Goal: Navigation & Orientation: Find specific page/section

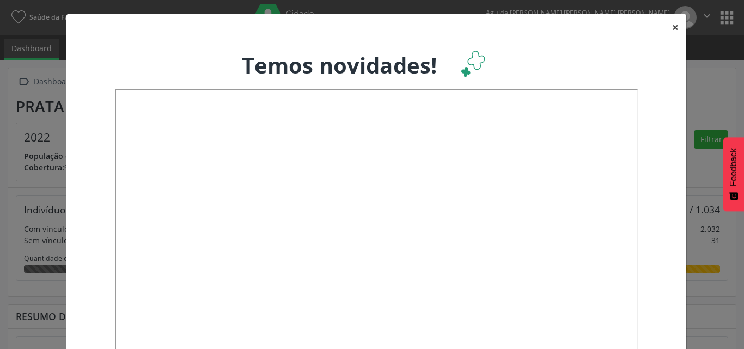
click at [667, 30] on button "×" at bounding box center [675, 27] width 22 height 27
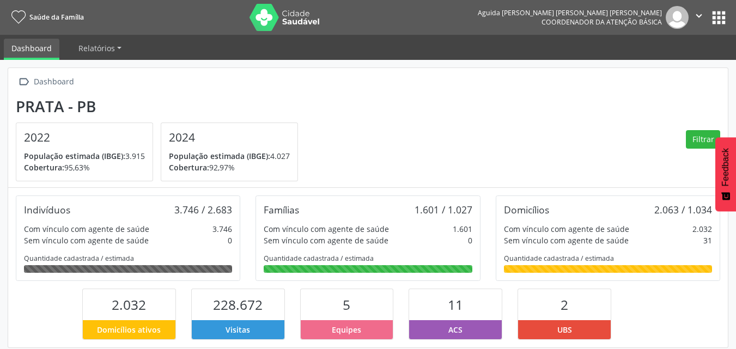
scroll to position [181, 240]
click at [713, 20] on button "apps" at bounding box center [718, 17] width 19 height 19
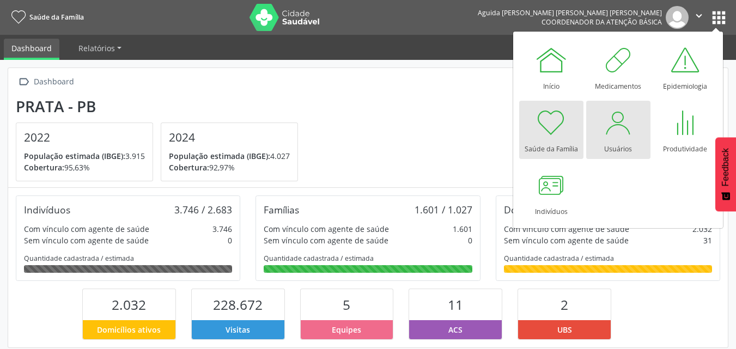
click at [601, 149] on link "Usuários" at bounding box center [618, 130] width 64 height 58
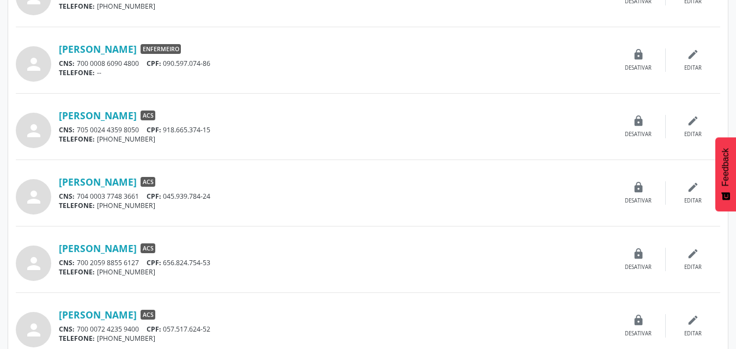
scroll to position [929, 0]
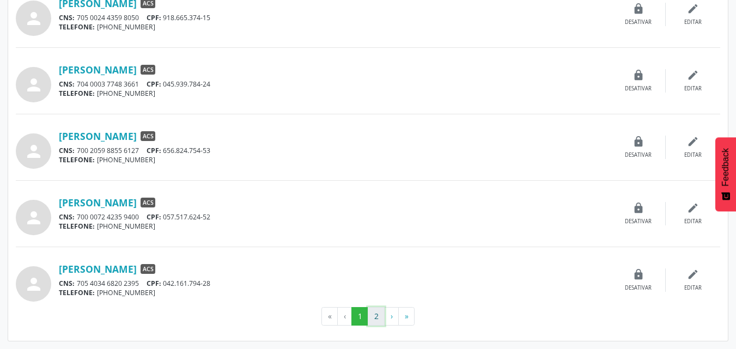
click at [379, 310] on button "2" at bounding box center [376, 316] width 17 height 19
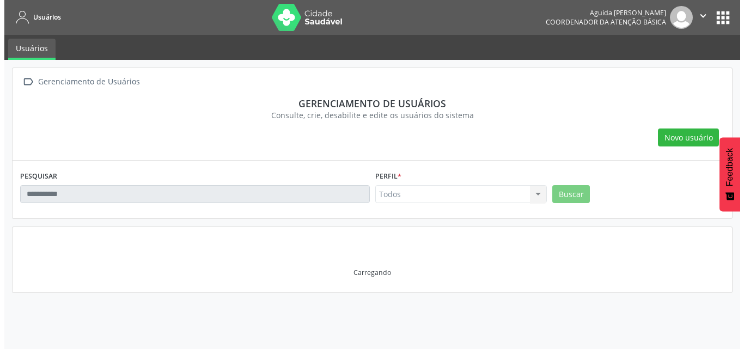
scroll to position [0, 0]
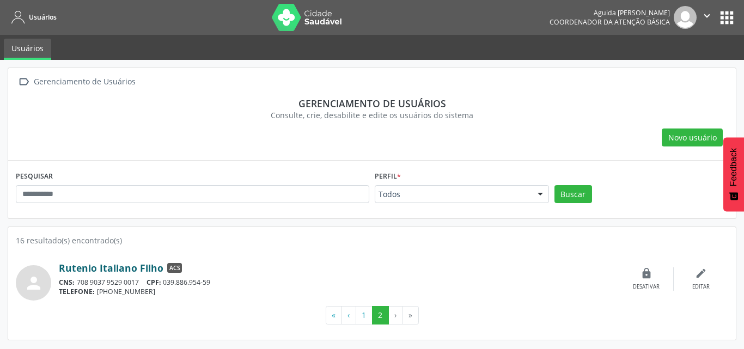
click at [122, 270] on link "Rutenio Italiano Filho" at bounding box center [111, 268] width 105 height 12
